Goal: Communication & Community: Answer question/provide support

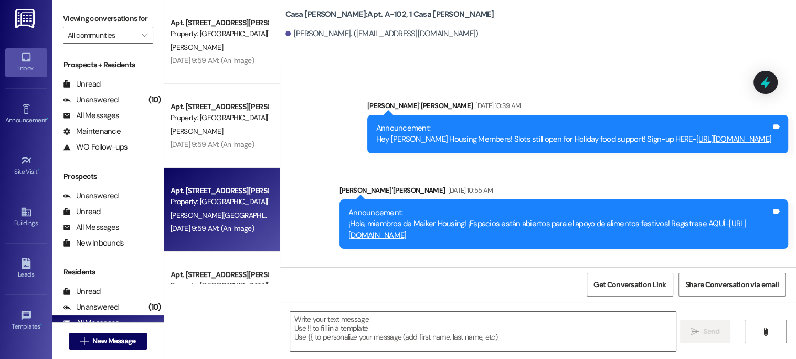
scroll to position [1344, 0]
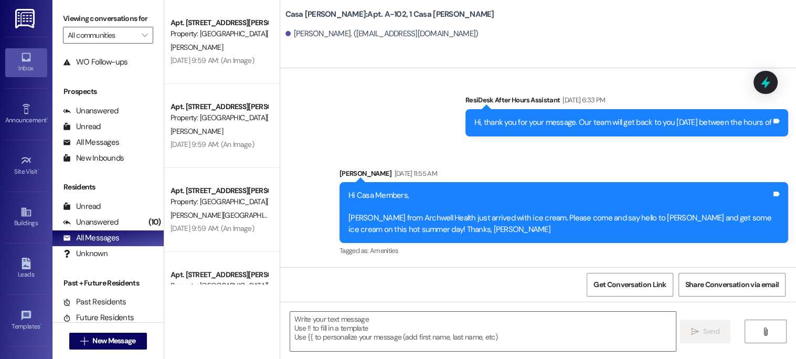
click at [795, 283] on div "Get Conversation Link Share Conversation via email" at bounding box center [538, 284] width 516 height 35
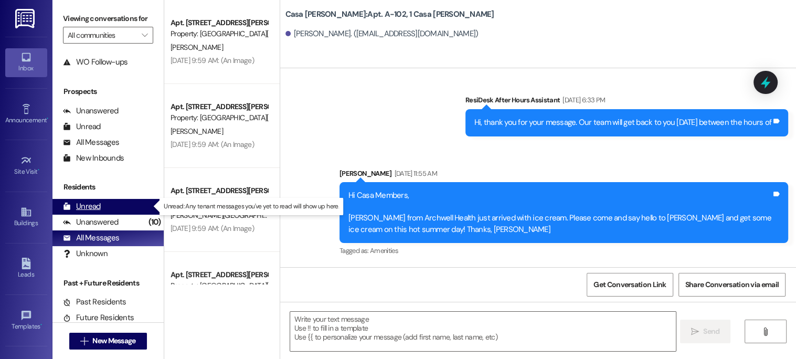
click at [76, 205] on div "Unread" at bounding box center [82, 206] width 38 height 11
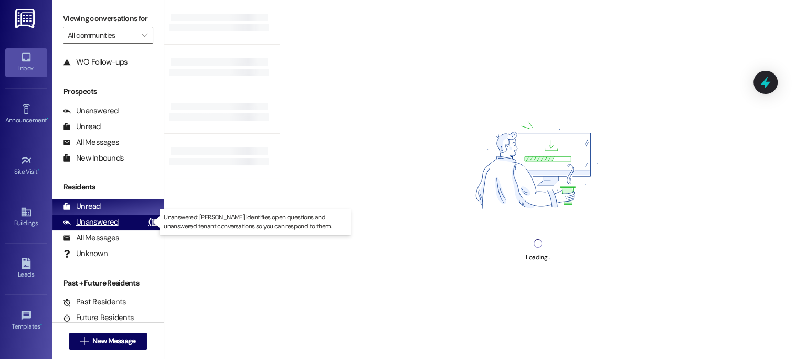
click at [91, 223] on div "Unanswered" at bounding box center [91, 222] width 56 height 11
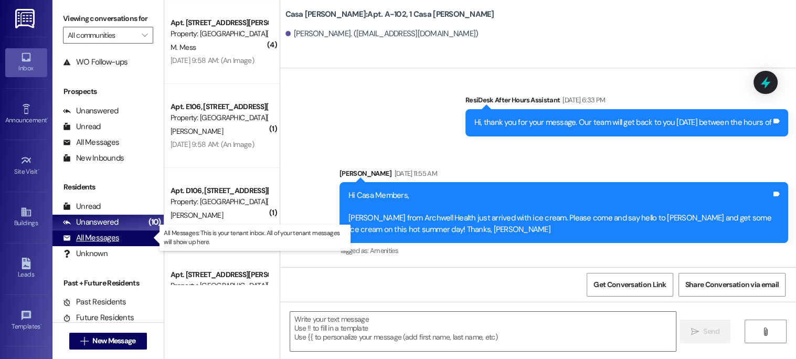
click at [92, 236] on div "All Messages" at bounding box center [91, 238] width 56 height 11
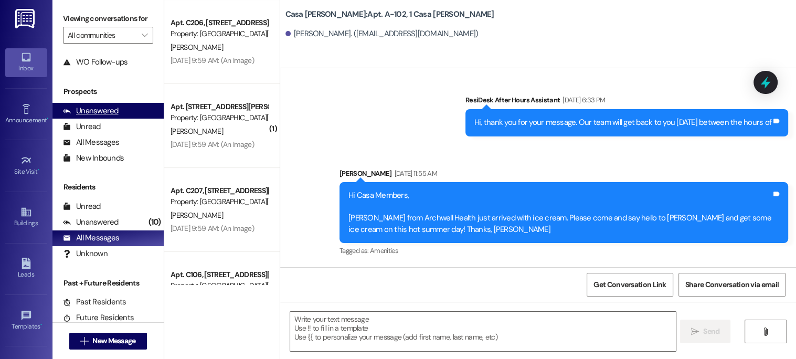
click at [98, 105] on div "Unanswered" at bounding box center [91, 110] width 56 height 11
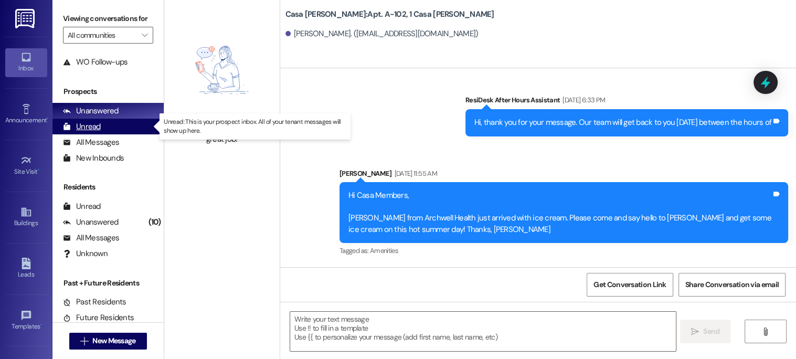
click at [88, 127] on div "Unread" at bounding box center [82, 126] width 38 height 11
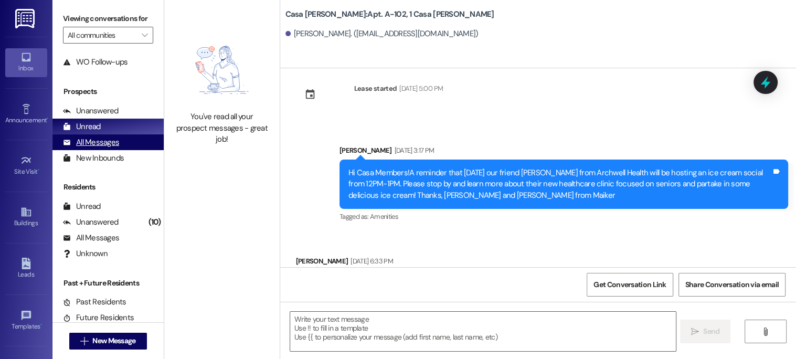
scroll to position [1148, 0]
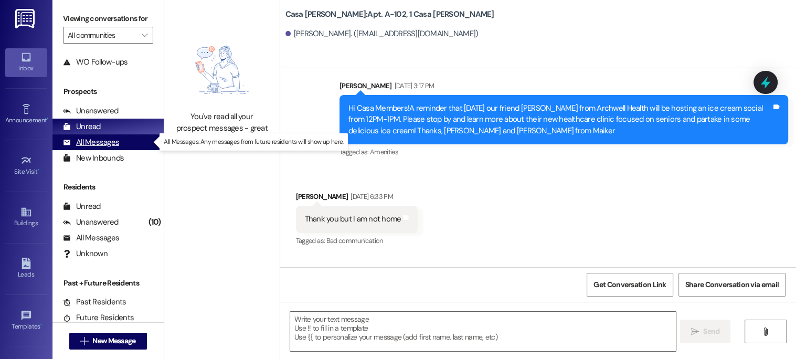
click at [93, 139] on div "All Messages" at bounding box center [91, 142] width 56 height 11
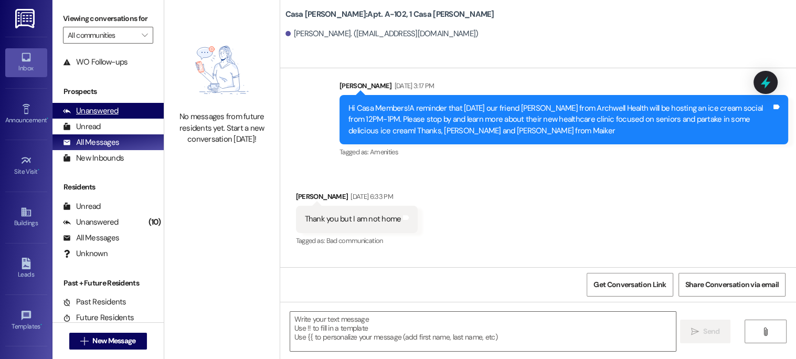
click at [105, 111] on div "Unanswered" at bounding box center [91, 110] width 56 height 11
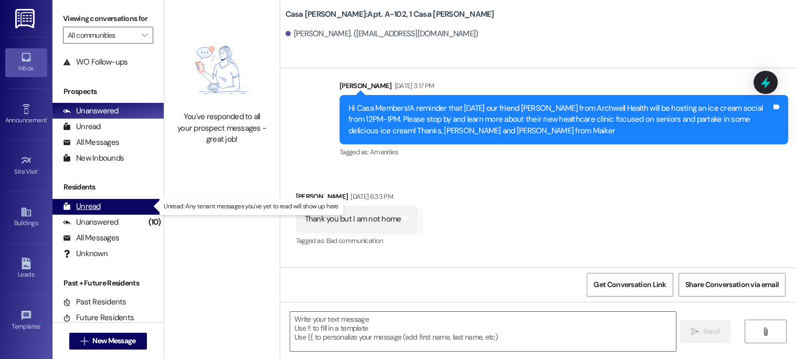
click at [90, 208] on div "Unread" at bounding box center [82, 206] width 38 height 11
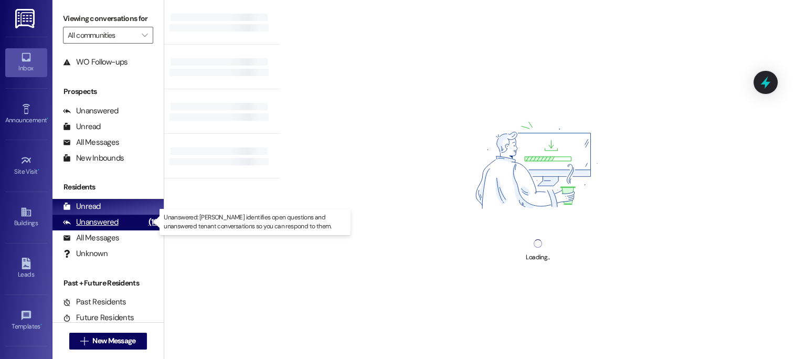
click at [93, 223] on div "Unanswered" at bounding box center [91, 222] width 56 height 11
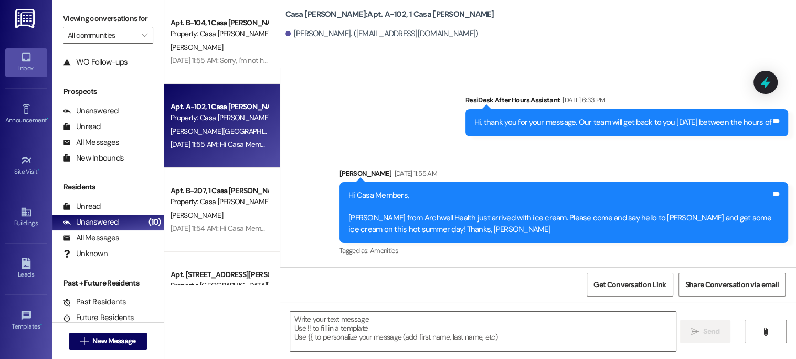
scroll to position [1344, 0]
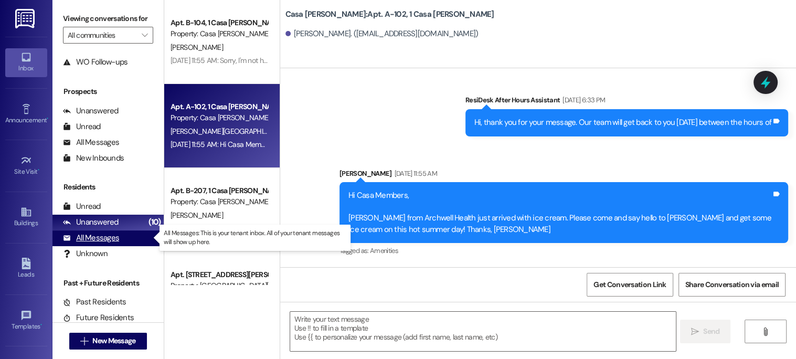
click at [109, 236] on div "All Messages" at bounding box center [91, 238] width 56 height 11
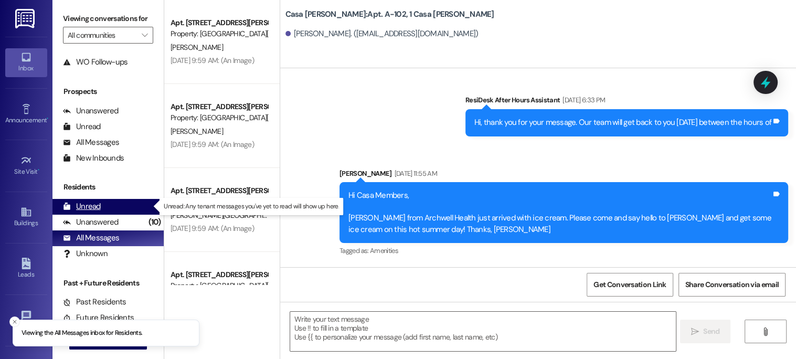
click at [97, 210] on div "Unread" at bounding box center [82, 206] width 38 height 11
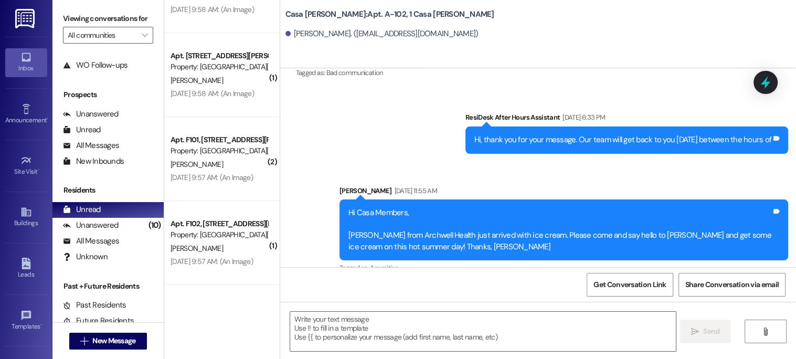
scroll to position [85, 0]
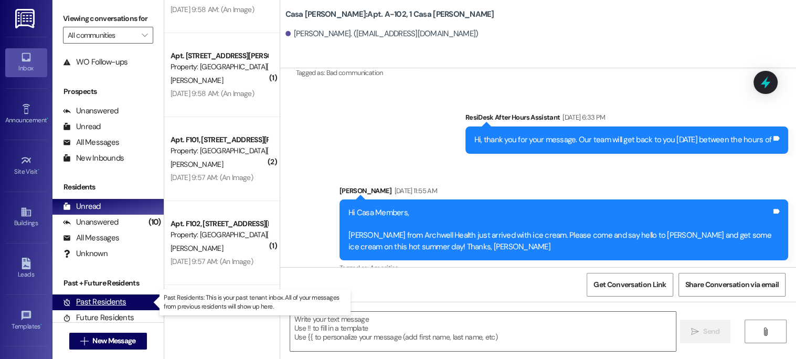
click at [92, 299] on div "Past Residents" at bounding box center [95, 302] width 64 height 11
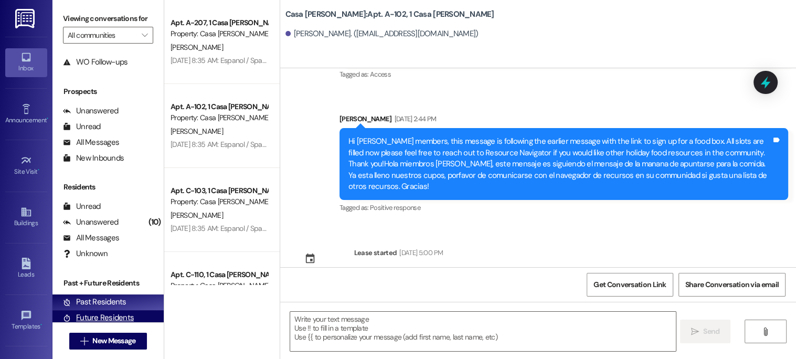
scroll to position [1148, 0]
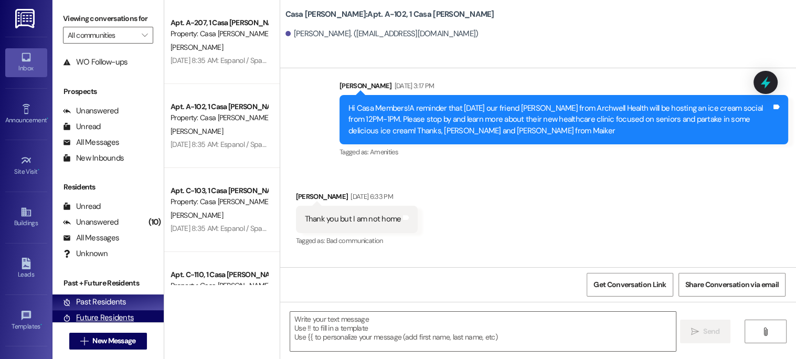
click at [114, 315] on div "Future Residents" at bounding box center [98, 317] width 71 height 11
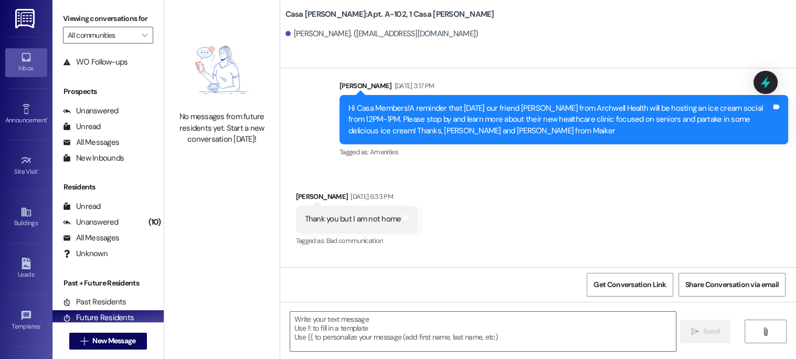
scroll to position [0, 0]
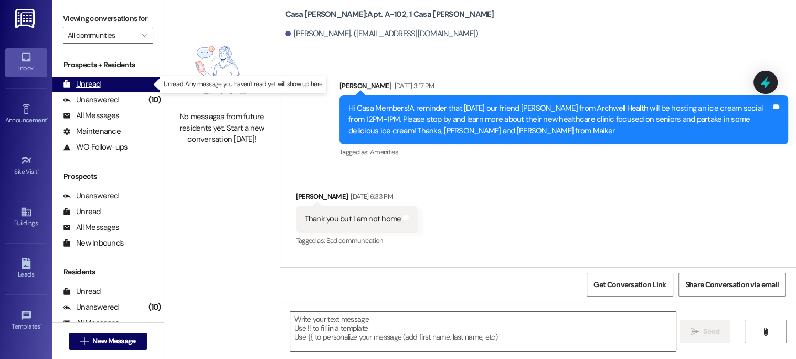
click at [92, 87] on div "Unread" at bounding box center [82, 84] width 38 height 11
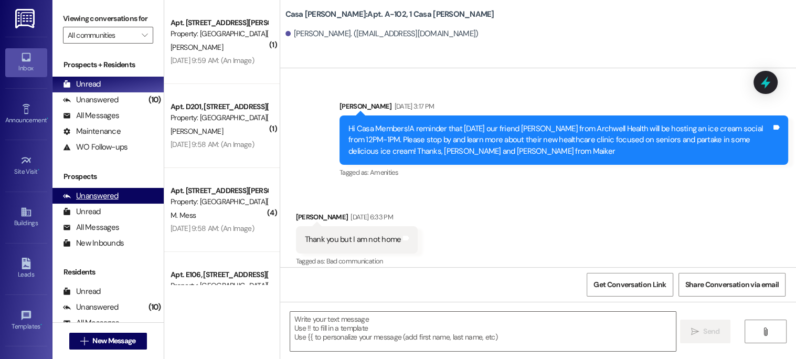
scroll to position [1148, 0]
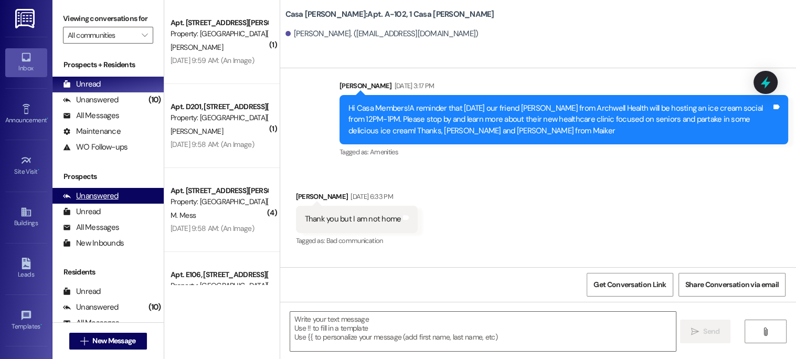
click at [105, 197] on div "Unanswered" at bounding box center [91, 196] width 56 height 11
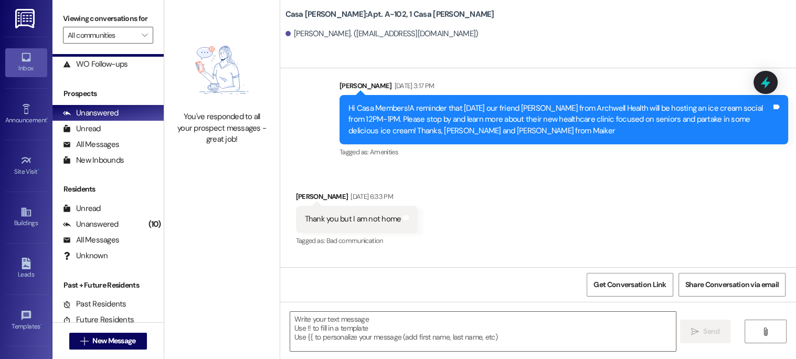
scroll to position [85, 0]
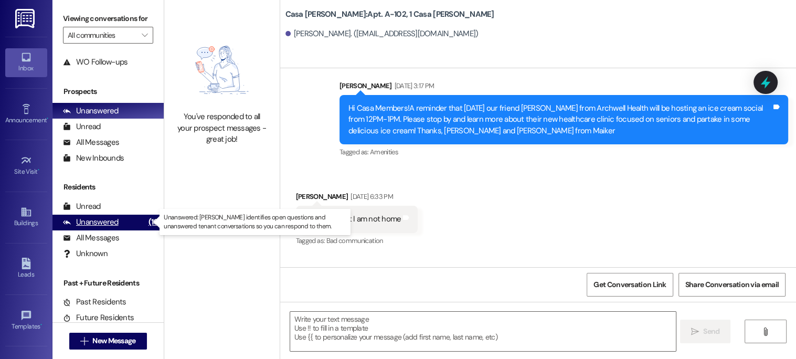
click at [104, 223] on div "Unanswered" at bounding box center [91, 222] width 56 height 11
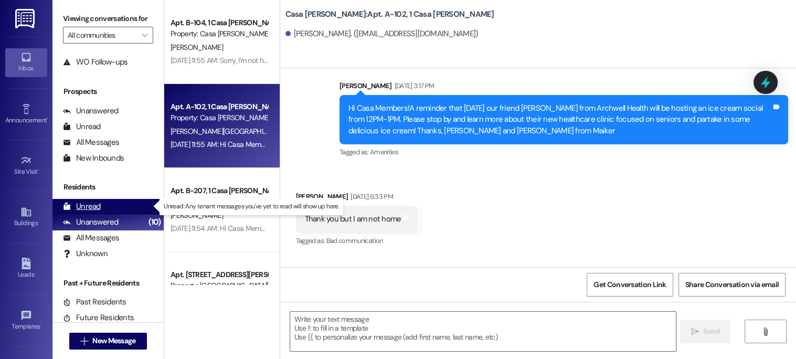
click at [86, 206] on div "Unread" at bounding box center [82, 206] width 38 height 11
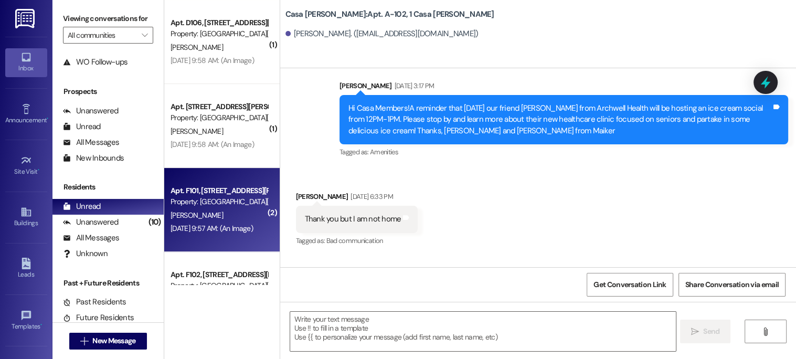
scroll to position [387, 0]
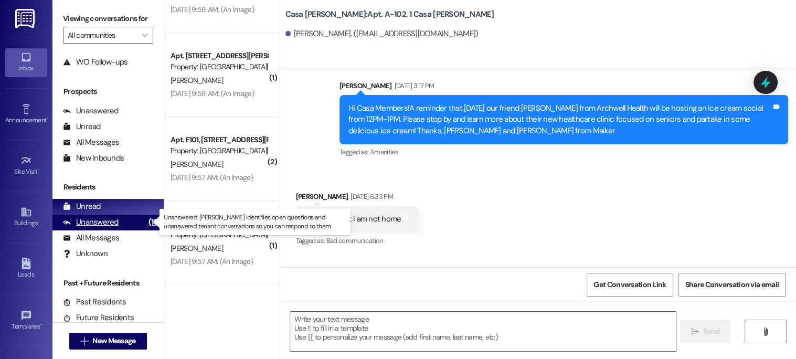
click at [101, 224] on div "Unanswered" at bounding box center [91, 222] width 56 height 11
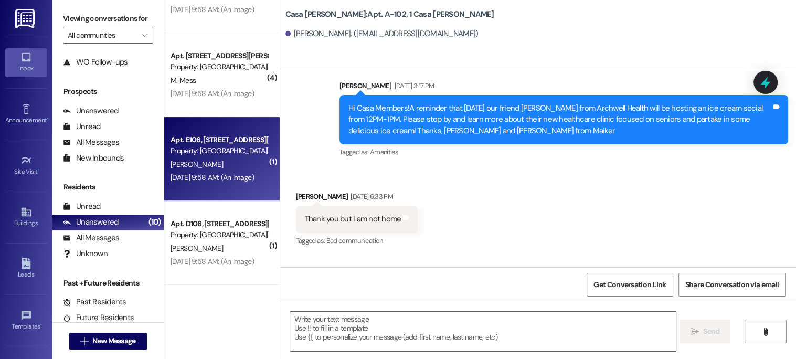
click at [205, 162] on div "[PERSON_NAME]" at bounding box center [219, 164] width 99 height 13
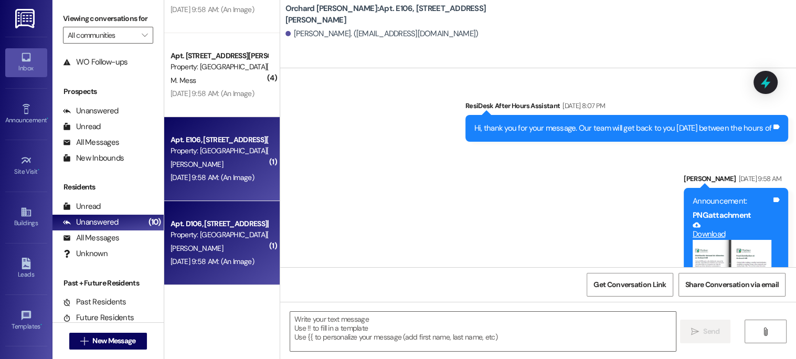
click at [206, 219] on div "Apt. D106, [STREET_ADDRESS][PERSON_NAME]" at bounding box center [219, 223] width 97 height 11
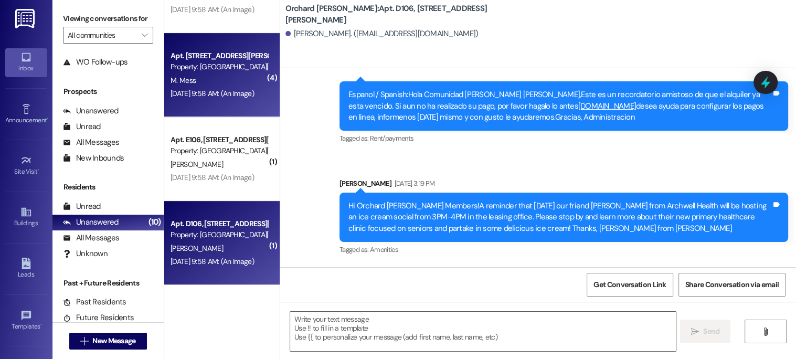
scroll to position [18844, 0]
